Goal: Obtain resource: Download file/media

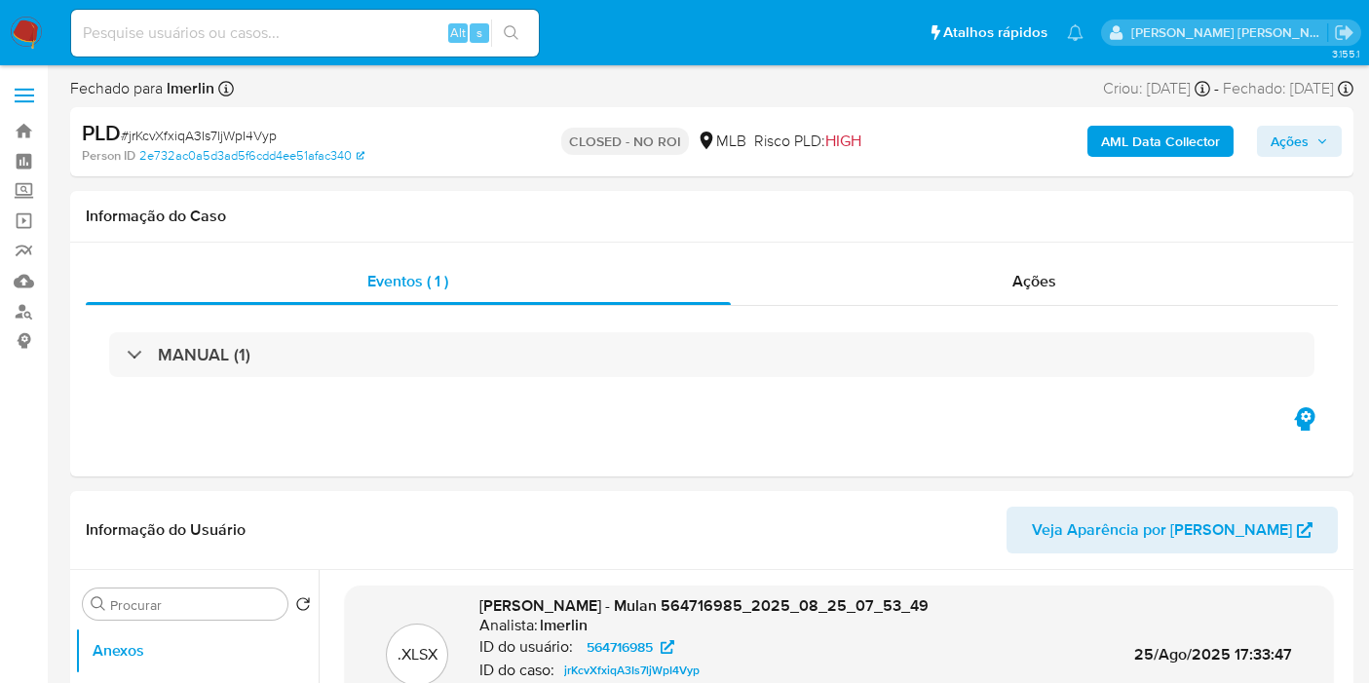
select select "10"
click at [21, 31] on img at bounding box center [26, 33] width 33 height 33
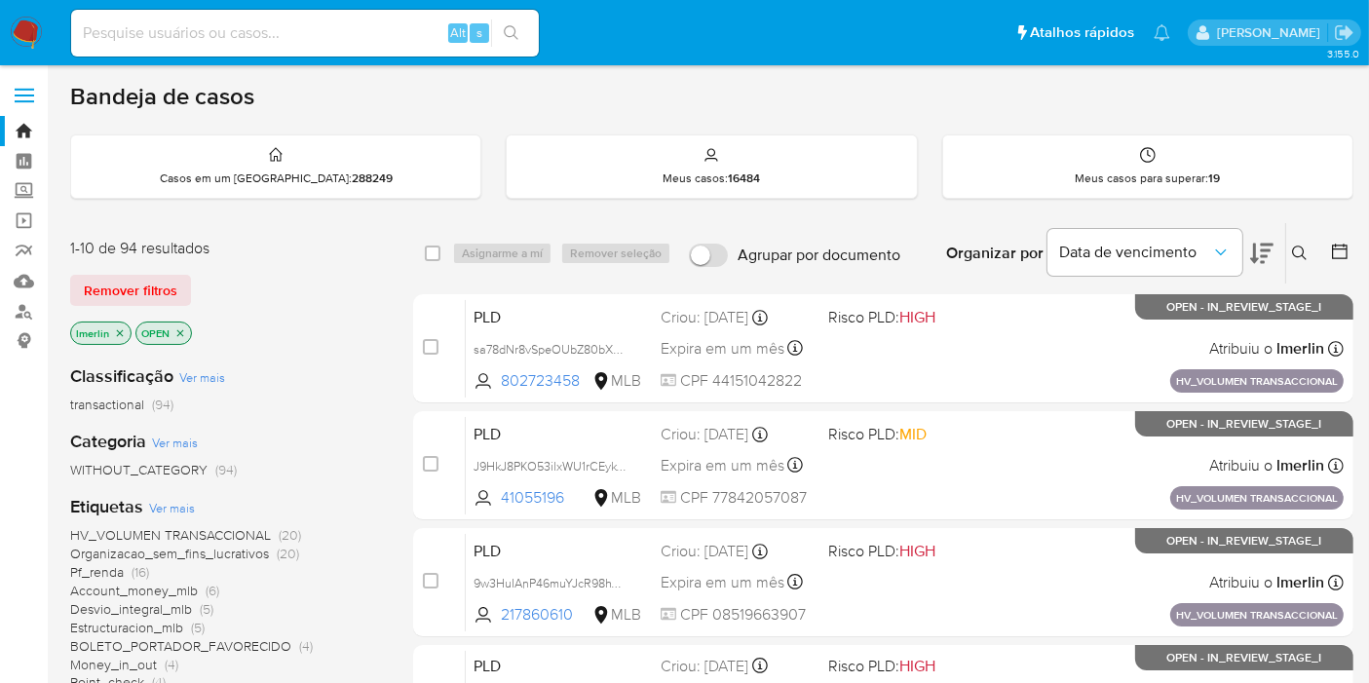
click at [117, 332] on icon "close-filter" at bounding box center [120, 332] width 7 height 7
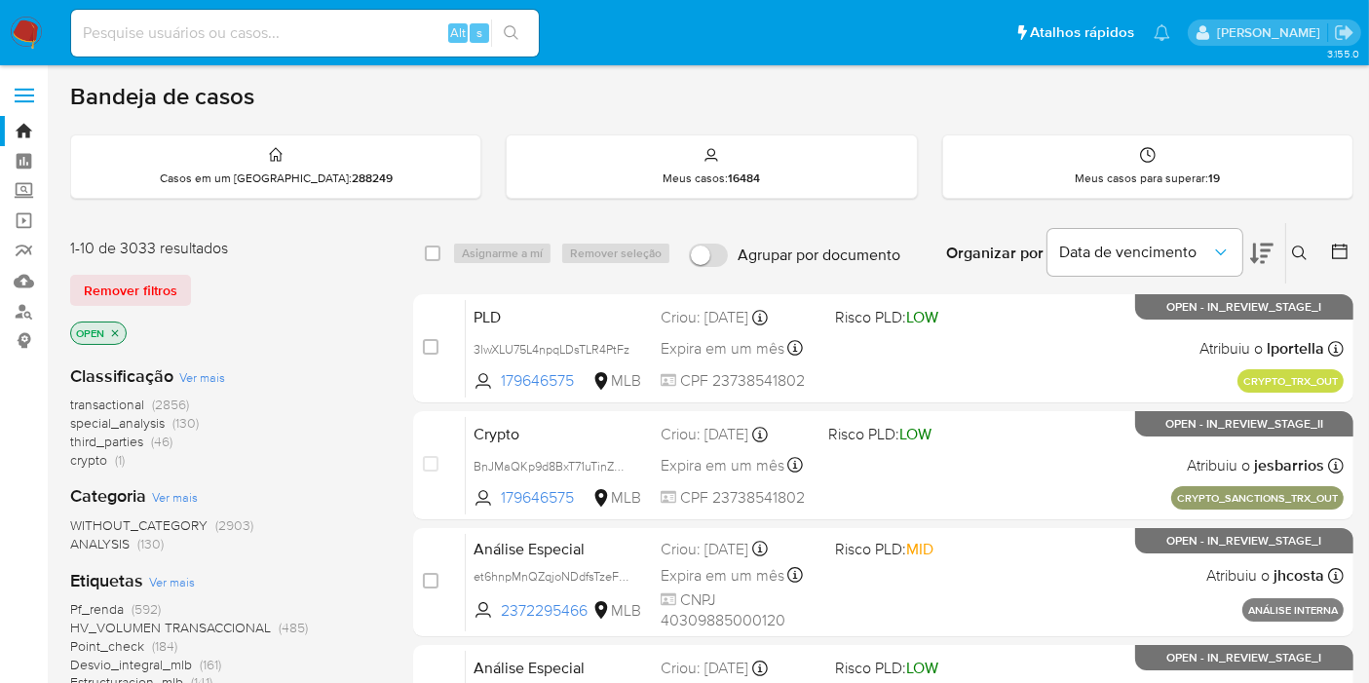
click at [91, 454] on span "crypto" at bounding box center [88, 459] width 37 height 19
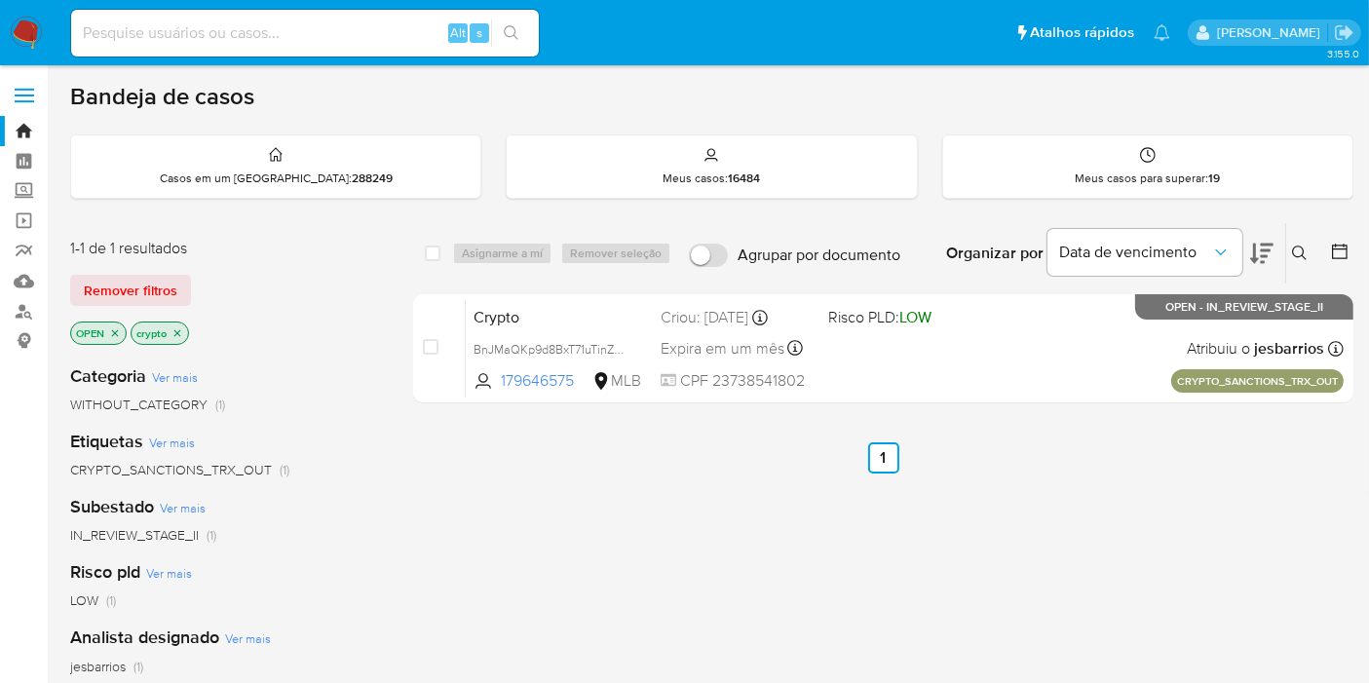
click at [176, 329] on icon "close-filter" at bounding box center [177, 333] width 12 height 12
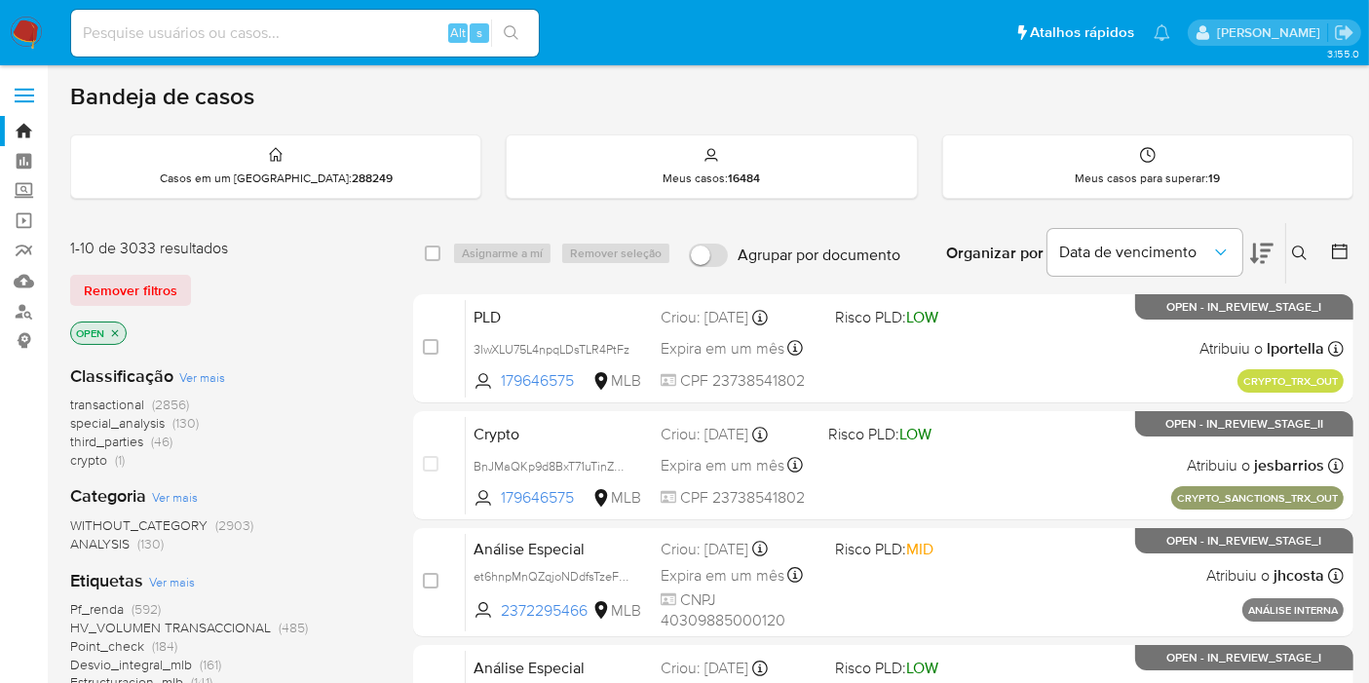
click at [407, 34] on input at bounding box center [305, 32] width 468 height 25
paste input "1890073958"
type input "1890073958"
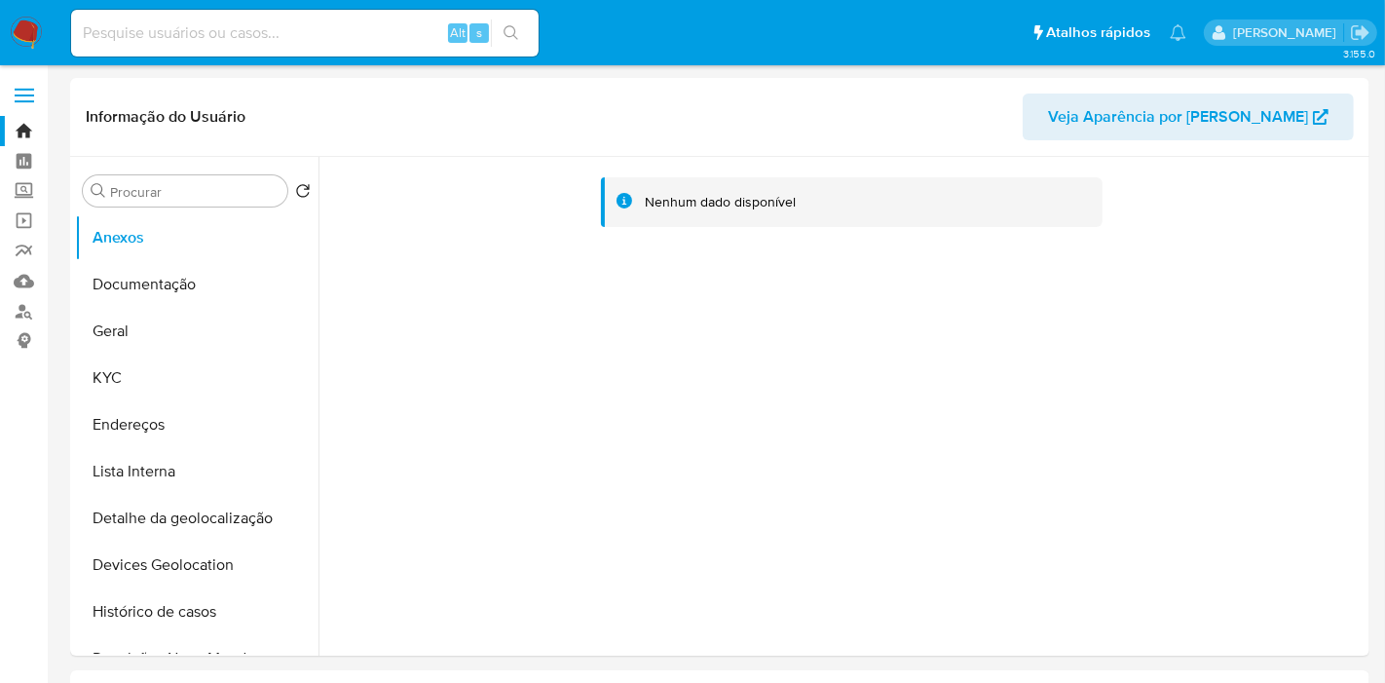
select select "10"
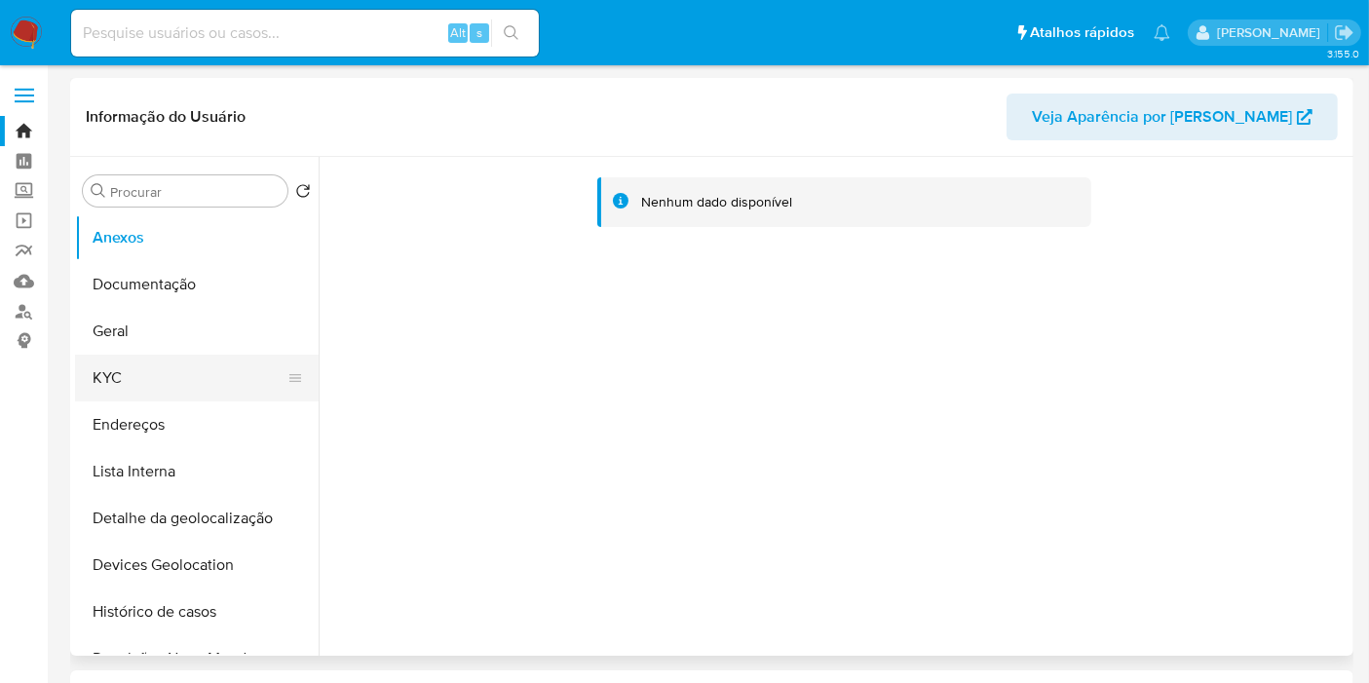
click at [124, 385] on button "KYC" at bounding box center [189, 378] width 228 height 47
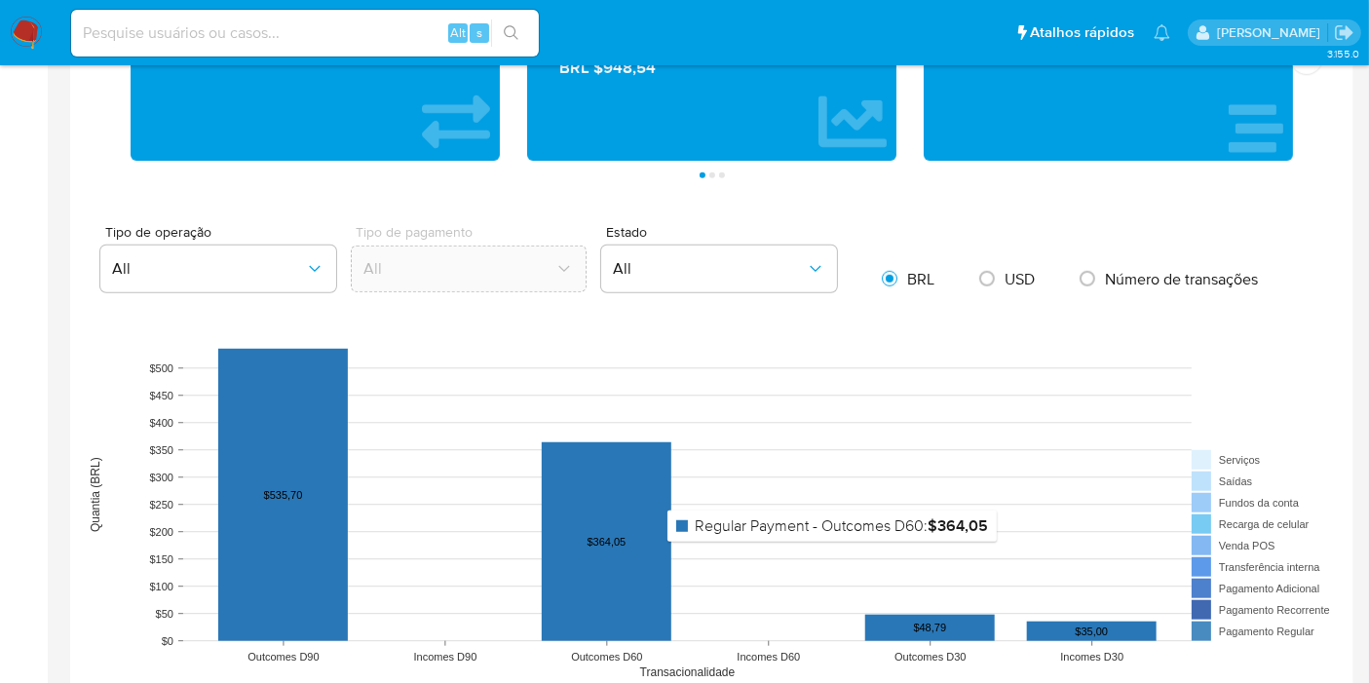
scroll to position [1407, 0]
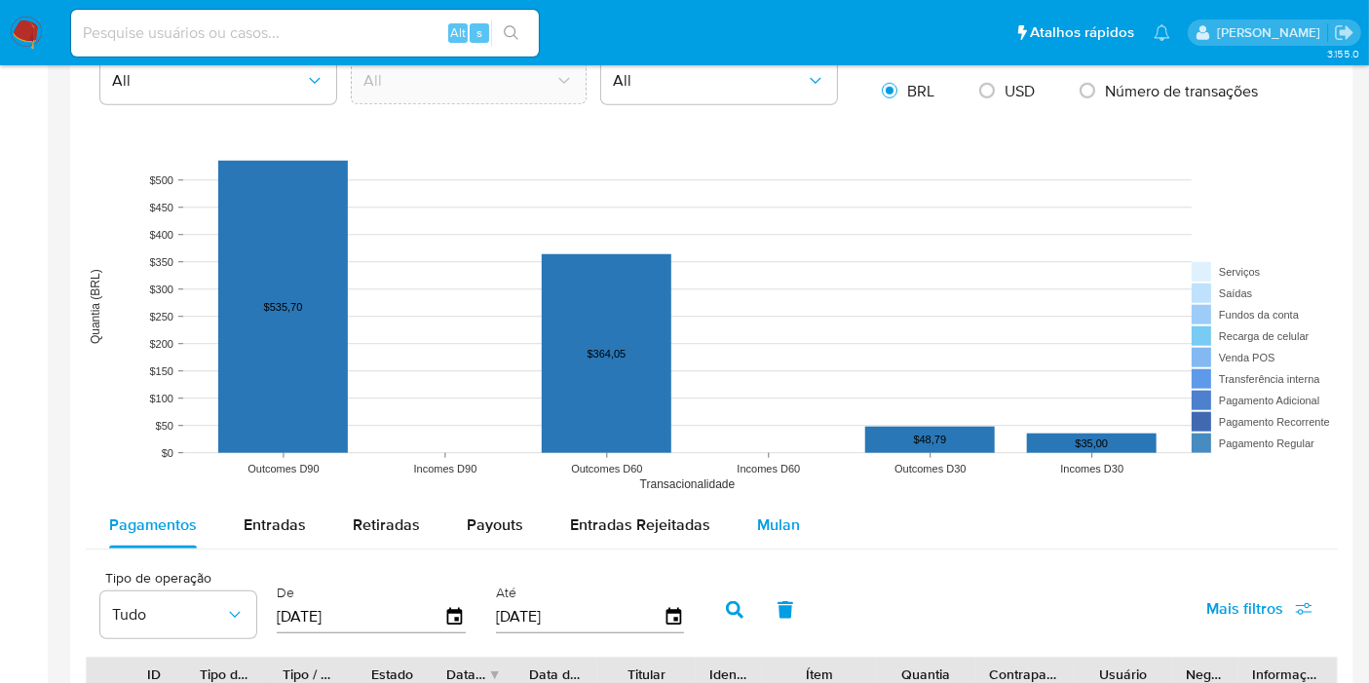
click at [797, 517] on button "Mulan" at bounding box center [779, 525] width 90 height 47
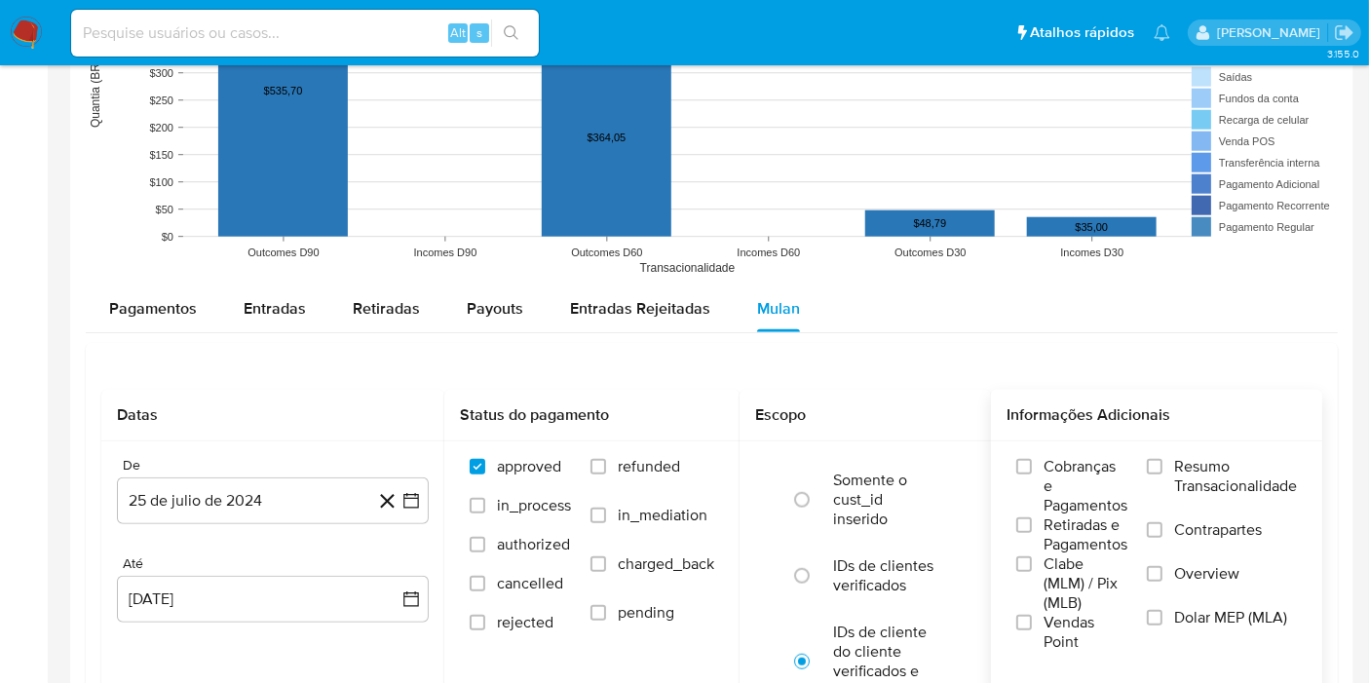
click at [1219, 466] on span "Resumo Transacionalidade" at bounding box center [1235, 476] width 123 height 39
click at [1162, 466] on input "Resumo Transacionalidade" at bounding box center [1155, 467] width 16 height 16
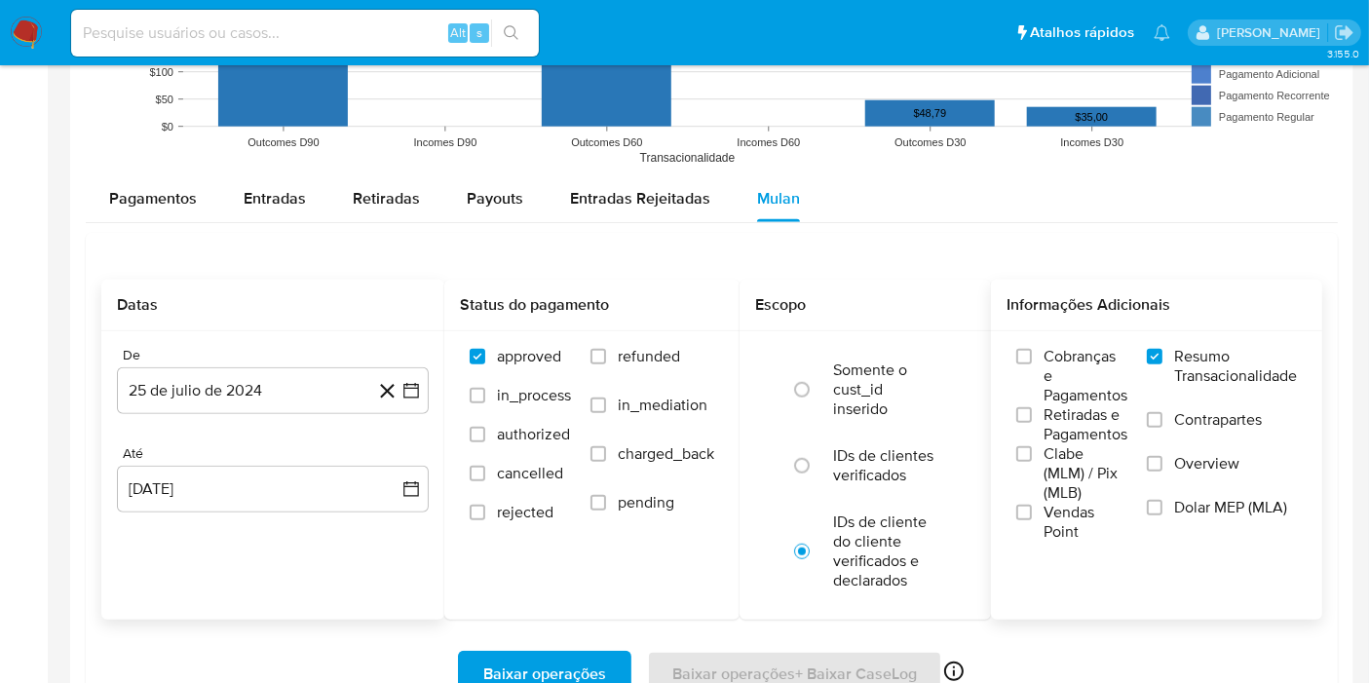
scroll to position [1840, 0]
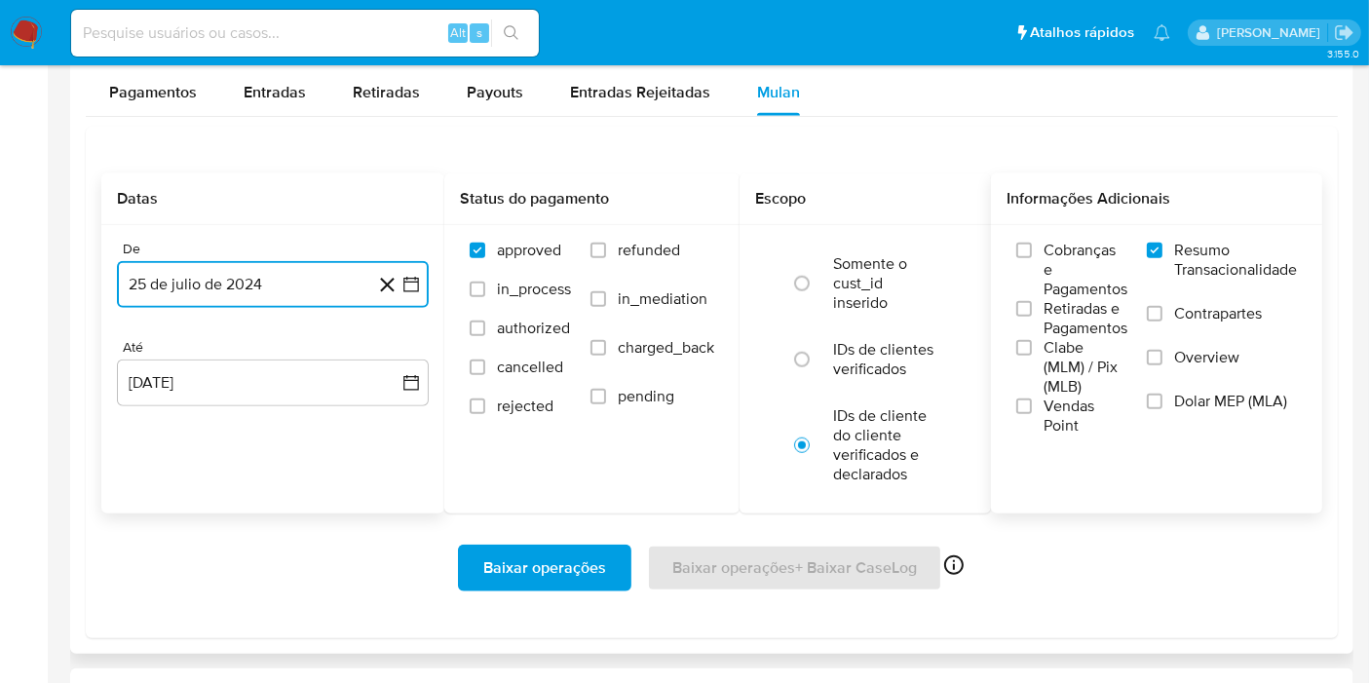
click at [411, 285] on icon "button" at bounding box center [410, 284] width 19 height 19
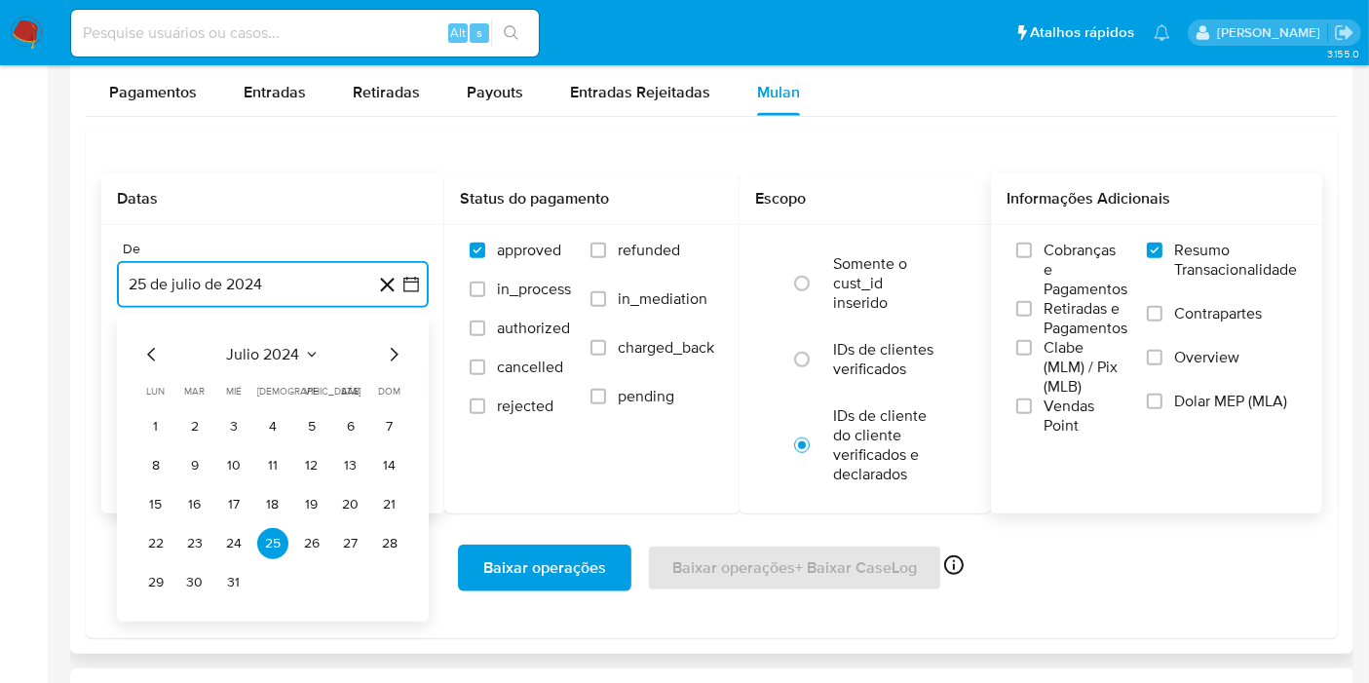
click at [228, 345] on span "julio 2024" at bounding box center [263, 354] width 73 height 19
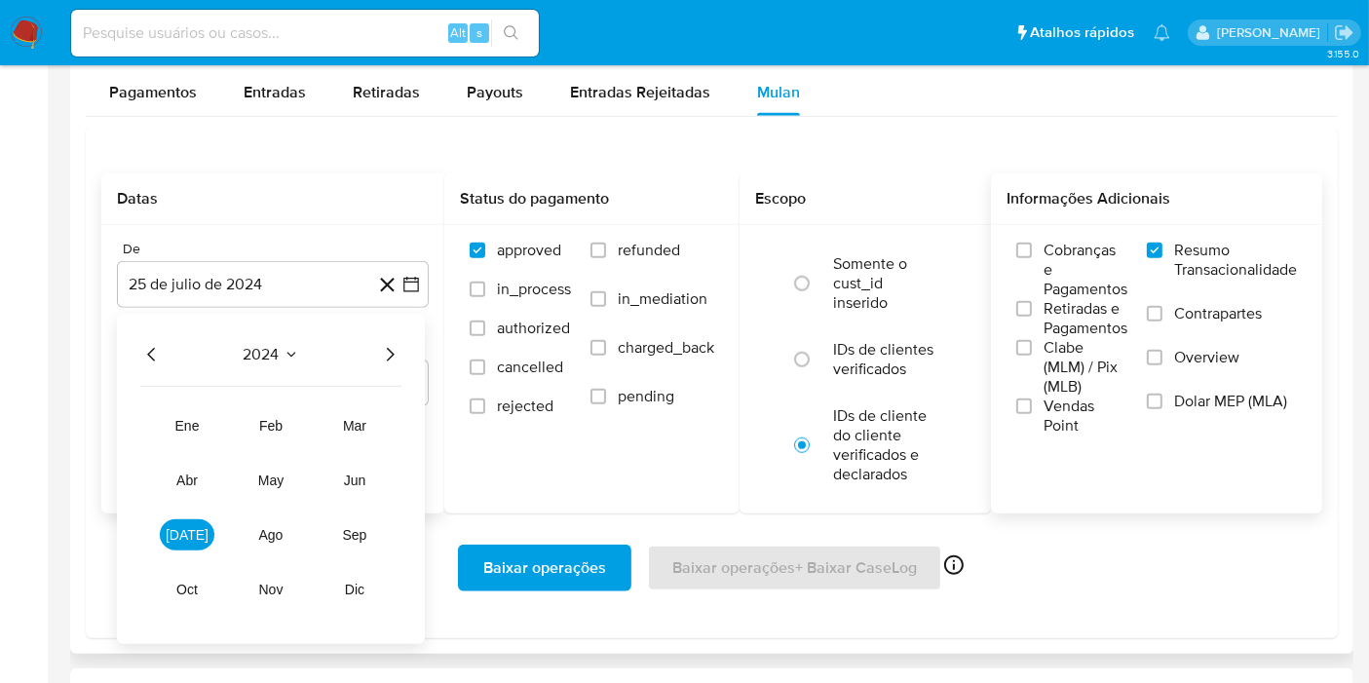
click at [392, 355] on icon "Año siguiente" at bounding box center [389, 354] width 23 height 23
click at [275, 473] on span "may" at bounding box center [270, 481] width 25 height 16
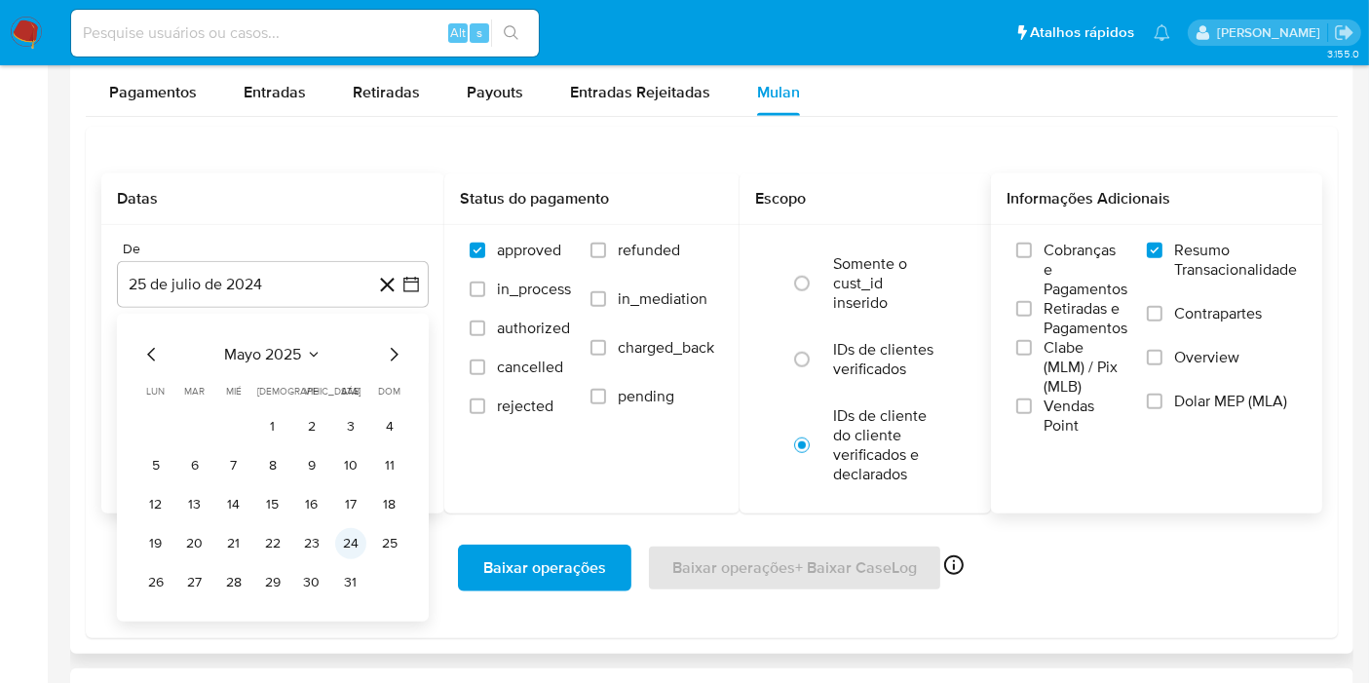
click at [353, 538] on button "24" at bounding box center [350, 543] width 31 height 31
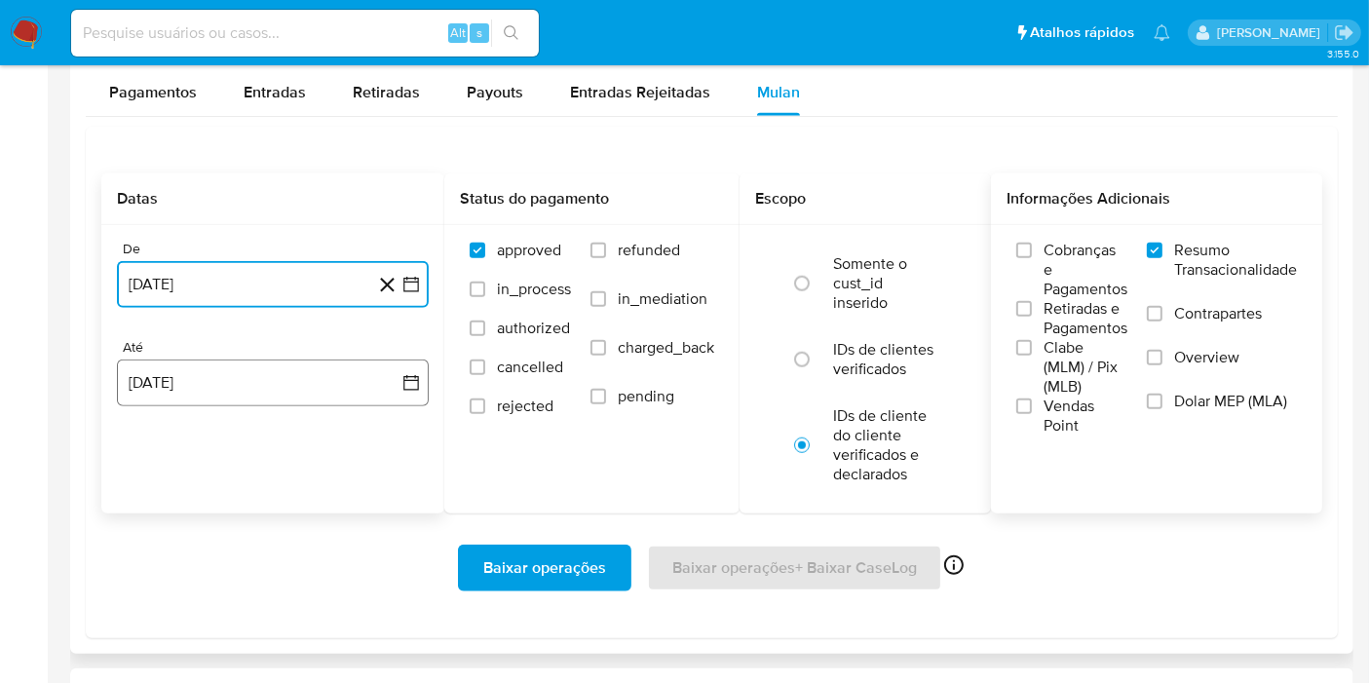
click at [416, 388] on button "[DATE]" at bounding box center [273, 383] width 312 height 47
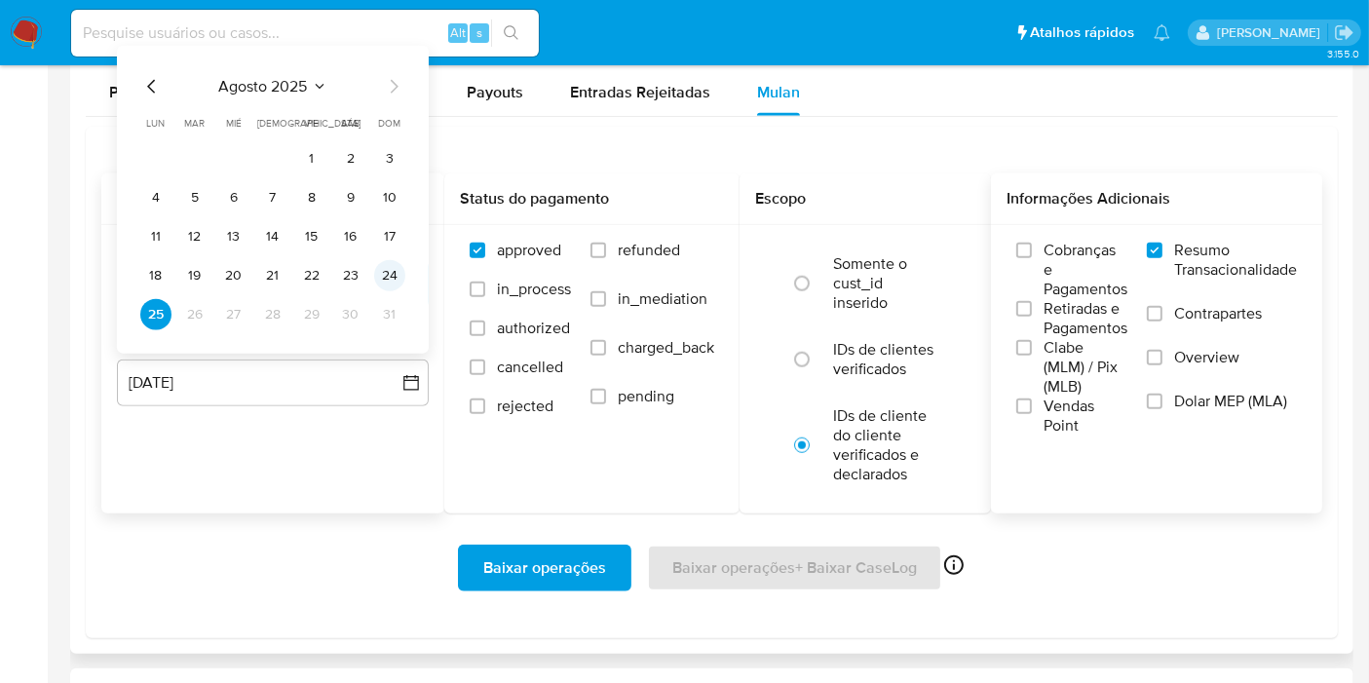
click at [384, 277] on button "24" at bounding box center [389, 275] width 31 height 31
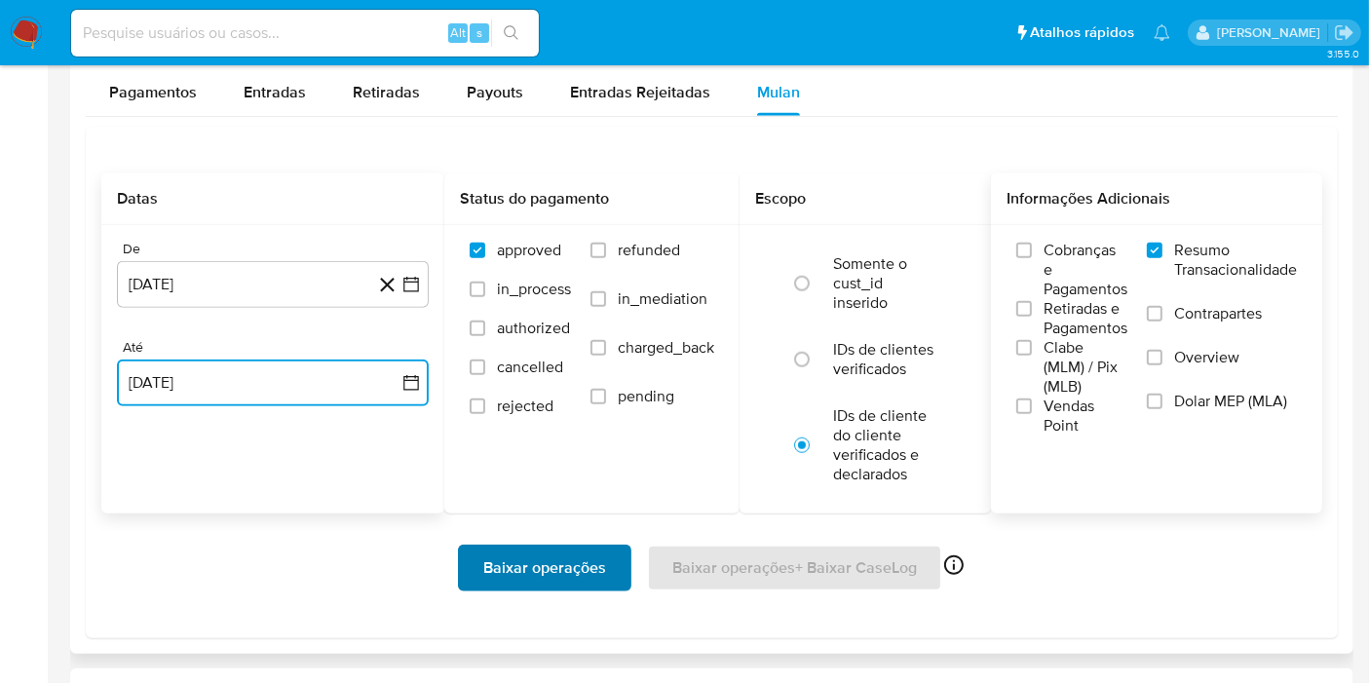
click at [529, 563] on span "Baixar operações" at bounding box center [544, 568] width 123 height 43
